Goal: Communication & Community: Answer question/provide support

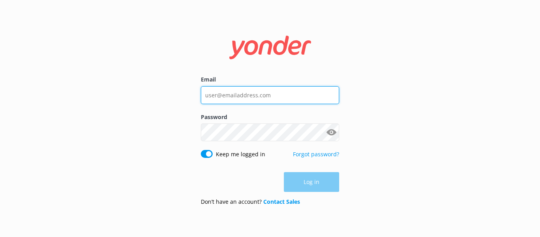
type input "[EMAIL_ADDRESS][DOMAIN_NAME]"
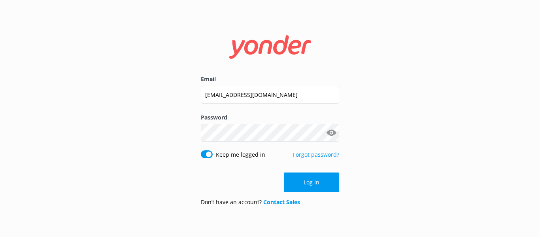
click at [316, 194] on form "Email [EMAIL_ADDRESS][DOMAIN_NAME] Password Show password Keep me logged in For…" at bounding box center [270, 119] width 138 height 188
click at [310, 181] on button "Log in" at bounding box center [311, 182] width 55 height 20
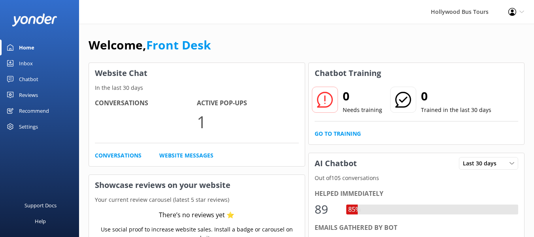
click at [22, 56] on div "Inbox" at bounding box center [26, 63] width 14 height 16
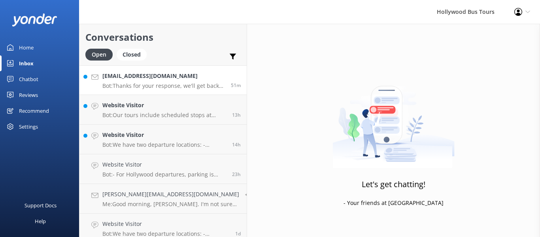
click at [179, 83] on p "Bot: Thanks for your response, we'll get back to you as soon as we can during o…" at bounding box center [163, 85] width 123 height 7
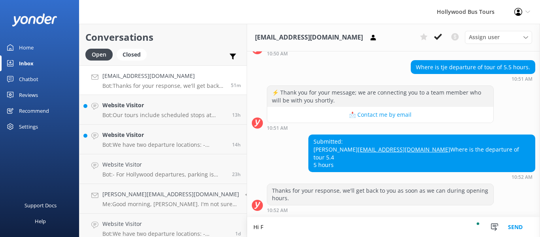
scroll to position [188, 0]
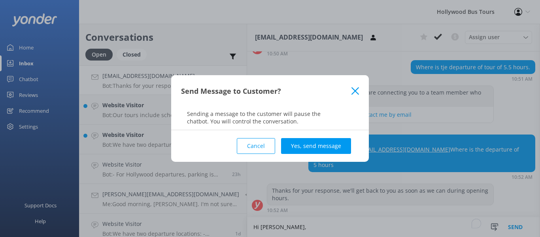
click at [258, 147] on button "Cancel" at bounding box center [256, 146] width 38 height 16
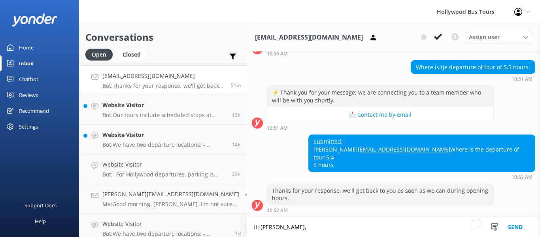
click at [298, 229] on textarea "Hi [PERSON_NAME]," at bounding box center [393, 227] width 293 height 20
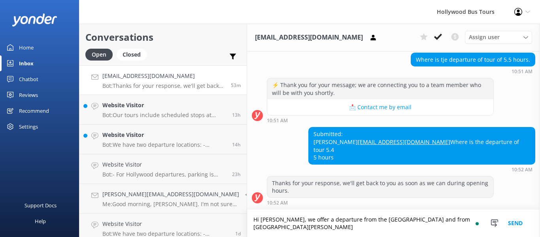
scroll to position [196, 0]
drag, startPoint x: 265, startPoint y: 231, endPoint x: 231, endPoint y: 214, distance: 37.7
click at [231, 214] on div "Conversations Open Closed Important Converted Assigned to me Unassigned [EMAIL_…" at bounding box center [309, 130] width 461 height 213
type textarea "Hi [PERSON_NAME], we offer a departure from the [GEOGRAPHIC_DATA] and from [GEO…"
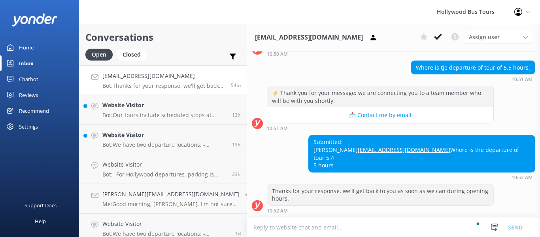
paste textarea "Hi [PERSON_NAME], we offer departures from [STREET_ADDRESS][GEOGRAPHIC_DATA]) a…"
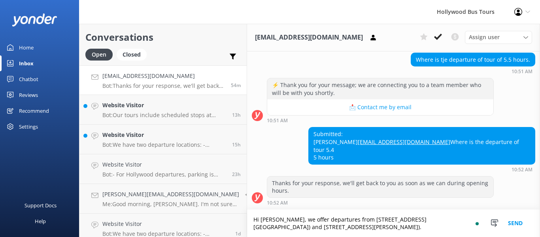
type textarea "Hi [PERSON_NAME], we offer departures from [STREET_ADDRESS][GEOGRAPHIC_DATA]) a…"
click at [510, 217] on button "Send" at bounding box center [516, 223] width 30 height 27
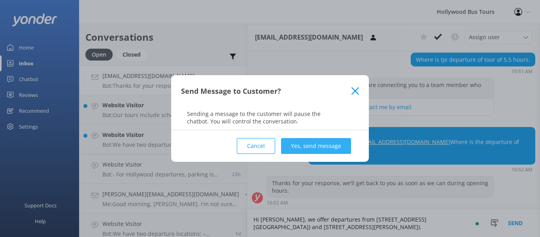
click at [318, 144] on button "Yes, send message" at bounding box center [316, 146] width 70 height 16
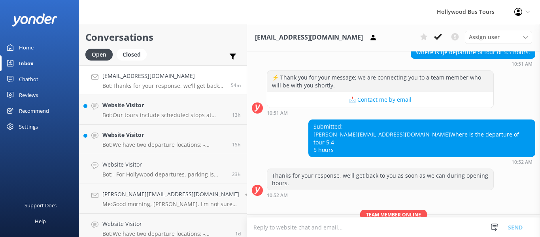
scroll to position [247, 0]
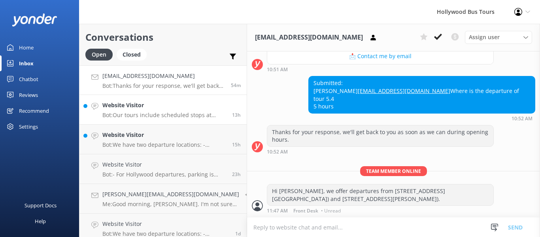
click at [170, 115] on p "Bot: Our tours include scheduled stops at various points of interest, allowing …" at bounding box center [164, 114] width 124 height 7
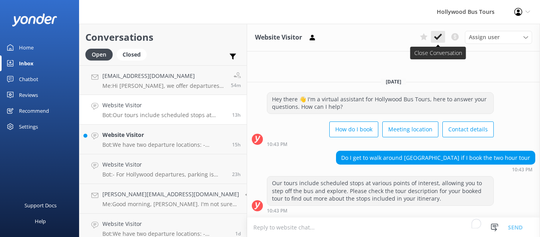
click at [438, 37] on use at bounding box center [438, 37] width 8 height 6
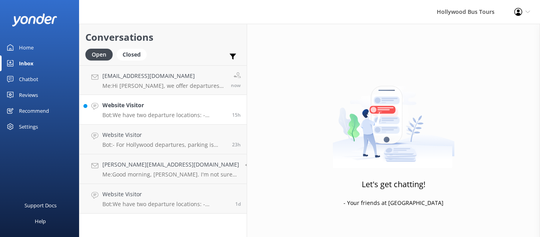
click at [155, 109] on h4 "Website Visitor" at bounding box center [164, 105] width 124 height 9
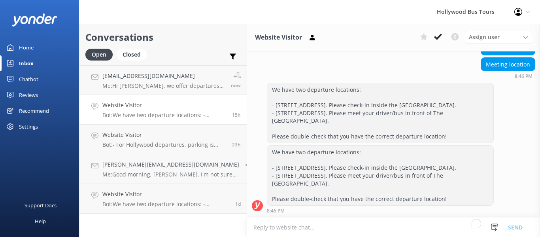
scroll to position [210, 0]
click at [436, 36] on icon at bounding box center [438, 37] width 8 height 8
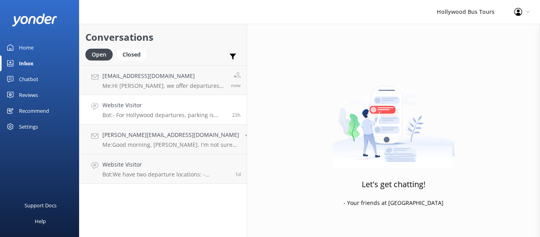
click at [176, 110] on div "Website Visitor Bot: - For Hollywood departures, parking is available at [STREE…" at bounding box center [164, 109] width 124 height 17
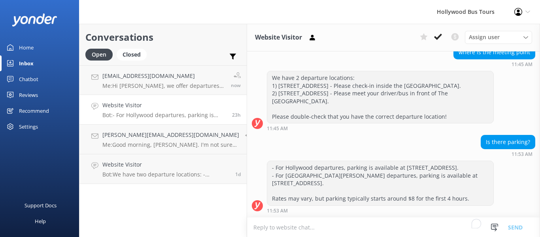
scroll to position [226, 0]
click at [439, 36] on icon at bounding box center [438, 37] width 8 height 8
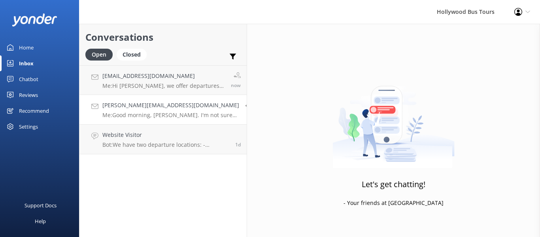
click at [147, 113] on p "Me: Good morning, [PERSON_NAME]. I'm not sure how you received the vouchers, bu…" at bounding box center [170, 114] width 137 height 7
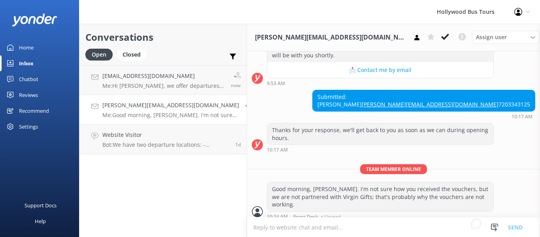
scroll to position [162, 0]
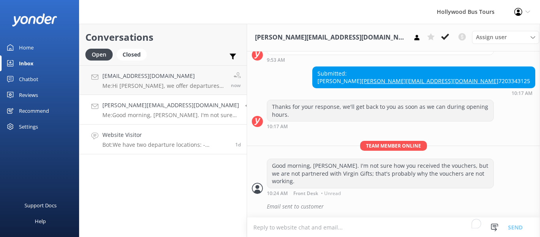
click at [162, 143] on p "Bot: We have two departure locations: - [STREET_ADDRESS]. Please check-in insid…" at bounding box center [165, 144] width 127 height 7
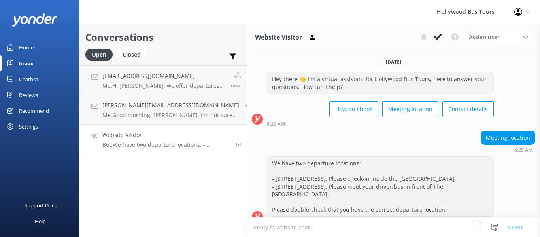
scroll to position [19, 0]
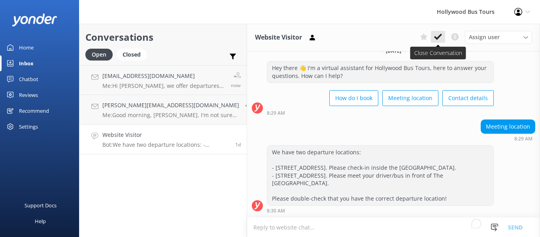
click at [435, 38] on icon at bounding box center [438, 37] width 8 height 8
